Goal: Information Seeking & Learning: Learn about a topic

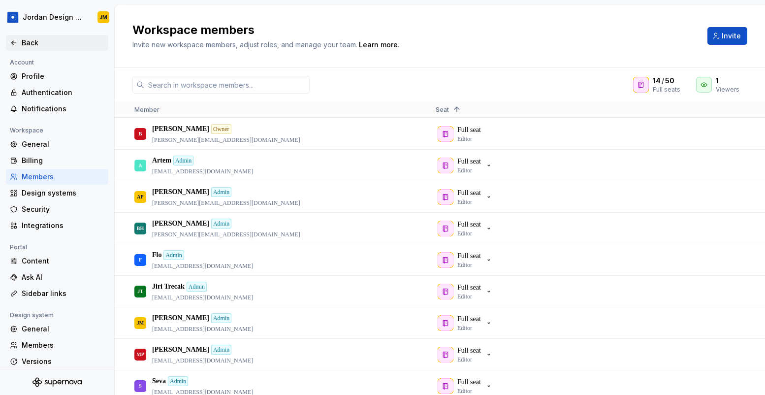
click at [34, 45] on div "Back" at bounding box center [63, 43] width 83 height 10
click at [60, 383] on icon "Supernova Logo" at bounding box center [56, 382] width 49 height 10
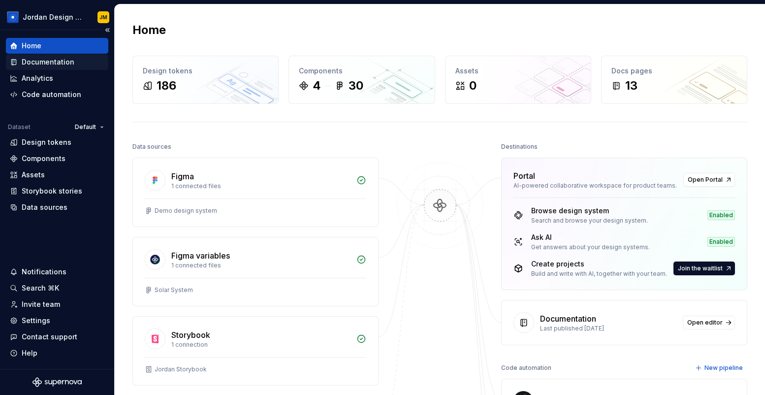
click at [63, 64] on div "Documentation" at bounding box center [48, 62] width 53 height 10
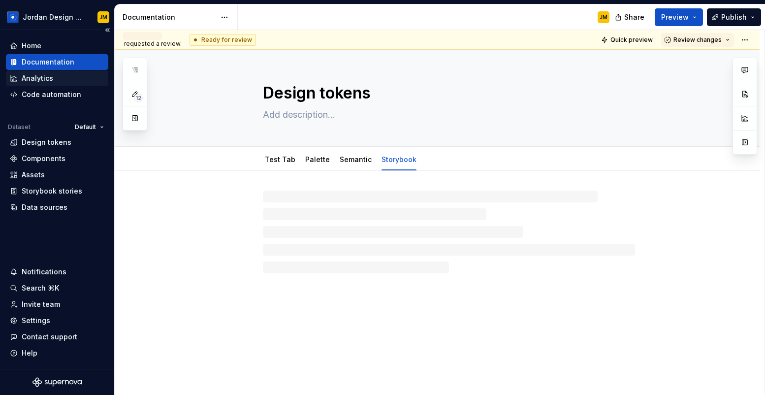
click at [58, 77] on div "Analytics" at bounding box center [57, 78] width 95 height 10
click at [58, 92] on div "Code automation" at bounding box center [52, 95] width 60 height 10
type textarea "*"
